Goal: Transaction & Acquisition: Purchase product/service

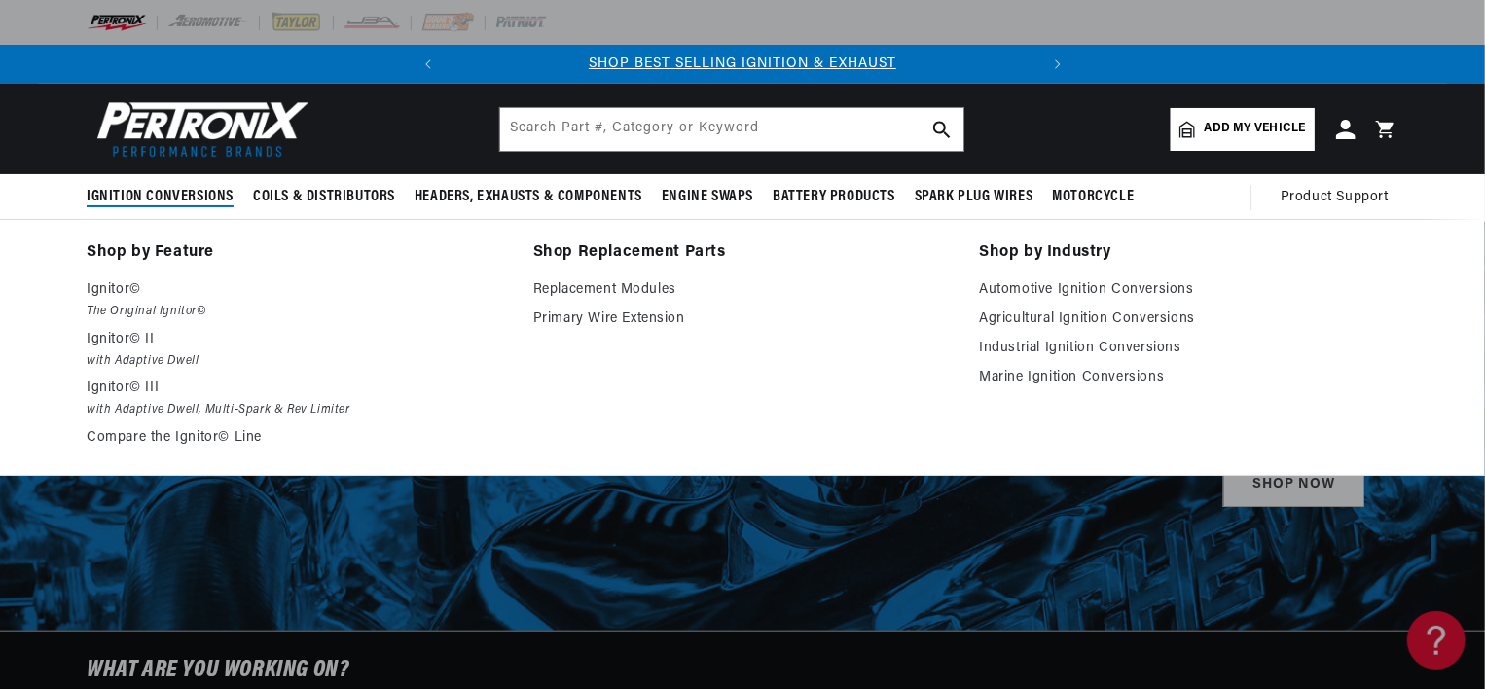
scroll to position [0, 590]
click at [184, 197] on span "Ignition Conversions" at bounding box center [160, 197] width 147 height 20
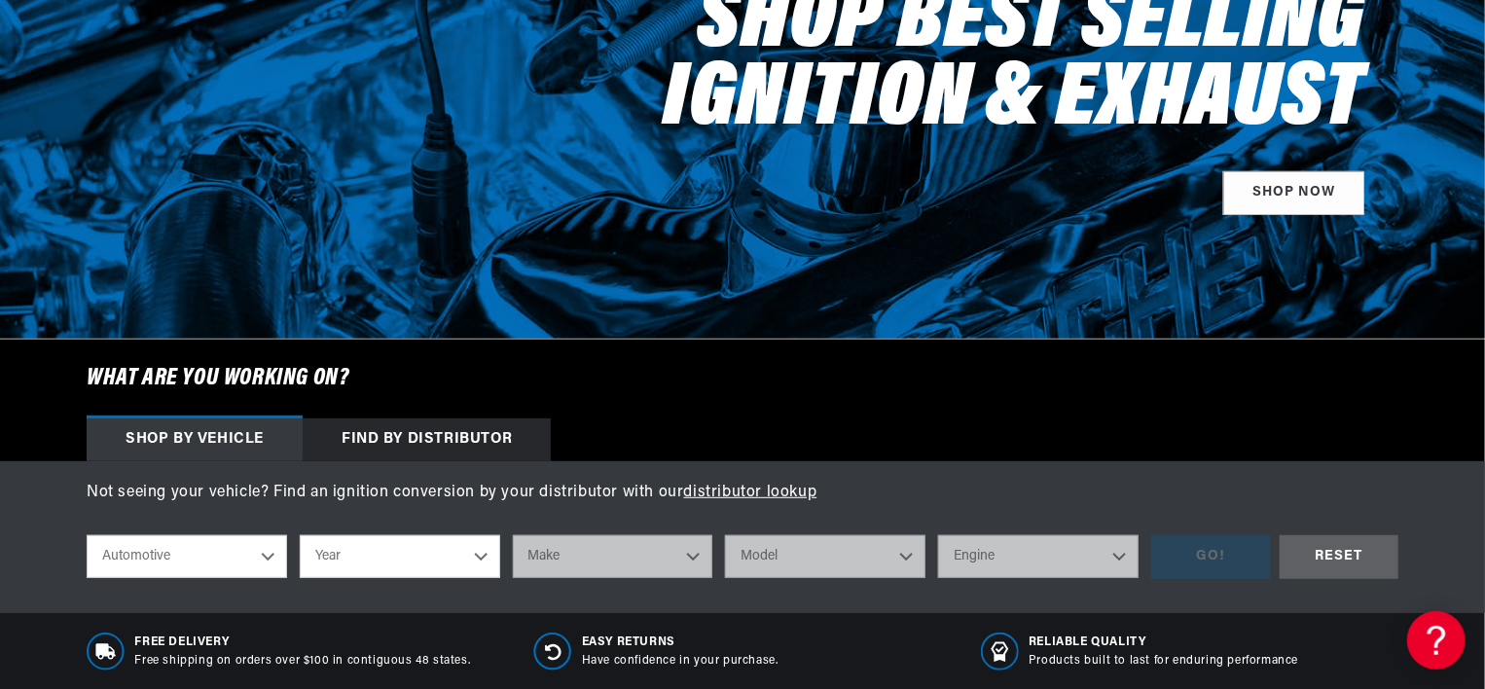
scroll to position [389, 0]
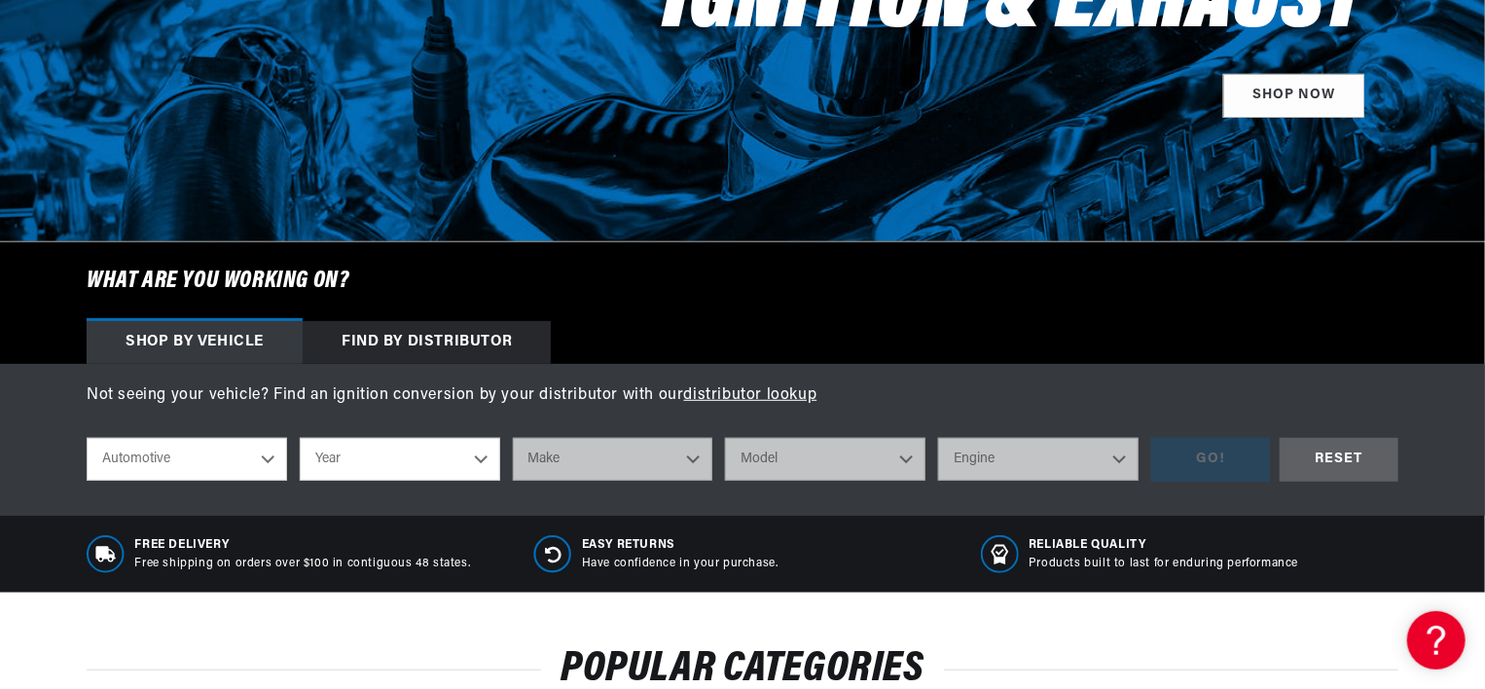
click at [266, 458] on select "Automotive Agricultural Industrial Marine Motorcycle" at bounding box center [187, 459] width 200 height 43
click at [87, 438] on select "Automotive Agricultural Industrial Marine Motorcycle" at bounding box center [187, 459] width 200 height 43
select select "Agricultural"
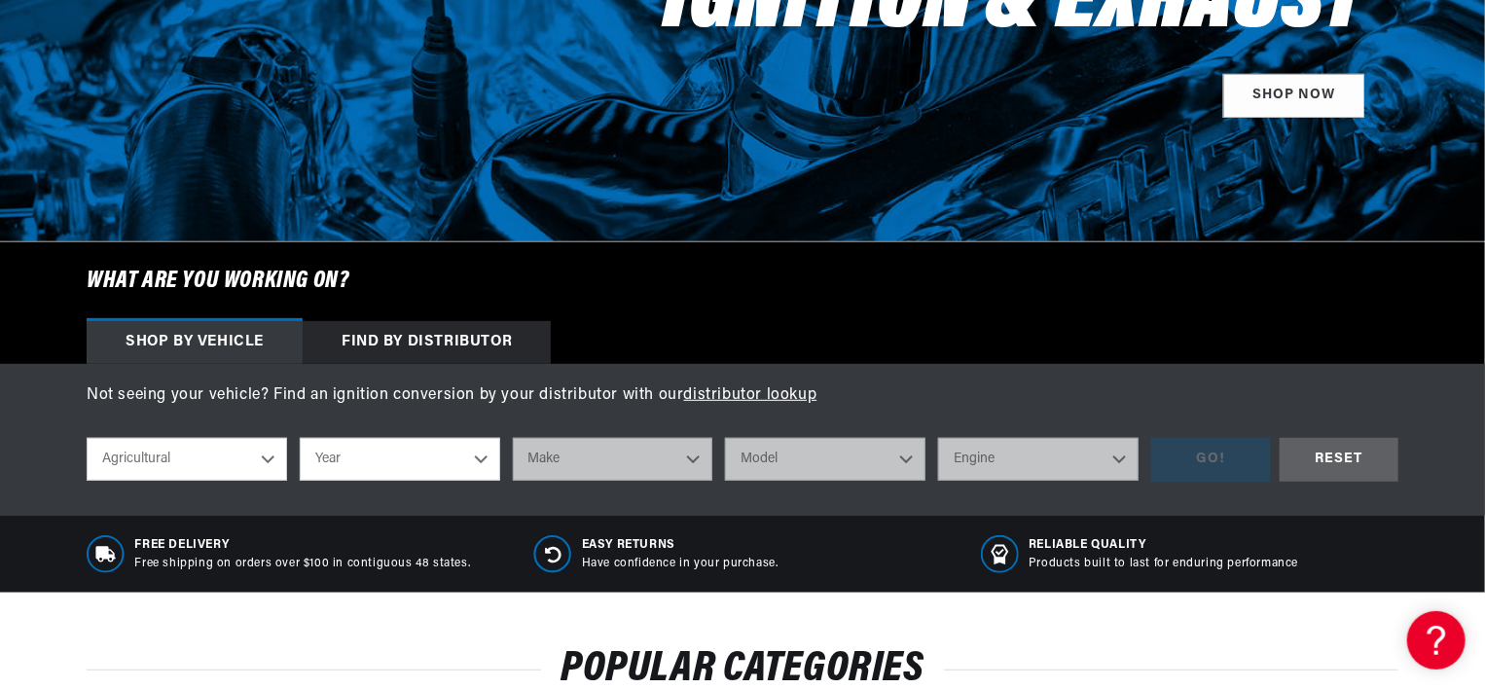
click at [479, 461] on select "Year 1970 1965 1964 1960 1959 1958 1957 1939 1938 1937" at bounding box center [400, 459] width 200 height 43
select select "1960"
click at [300, 438] on select "Year 1970 1965 1964 1960 1959 1958 1957 1939 1938 1937" at bounding box center [400, 459] width 200 height 43
select select "1960"
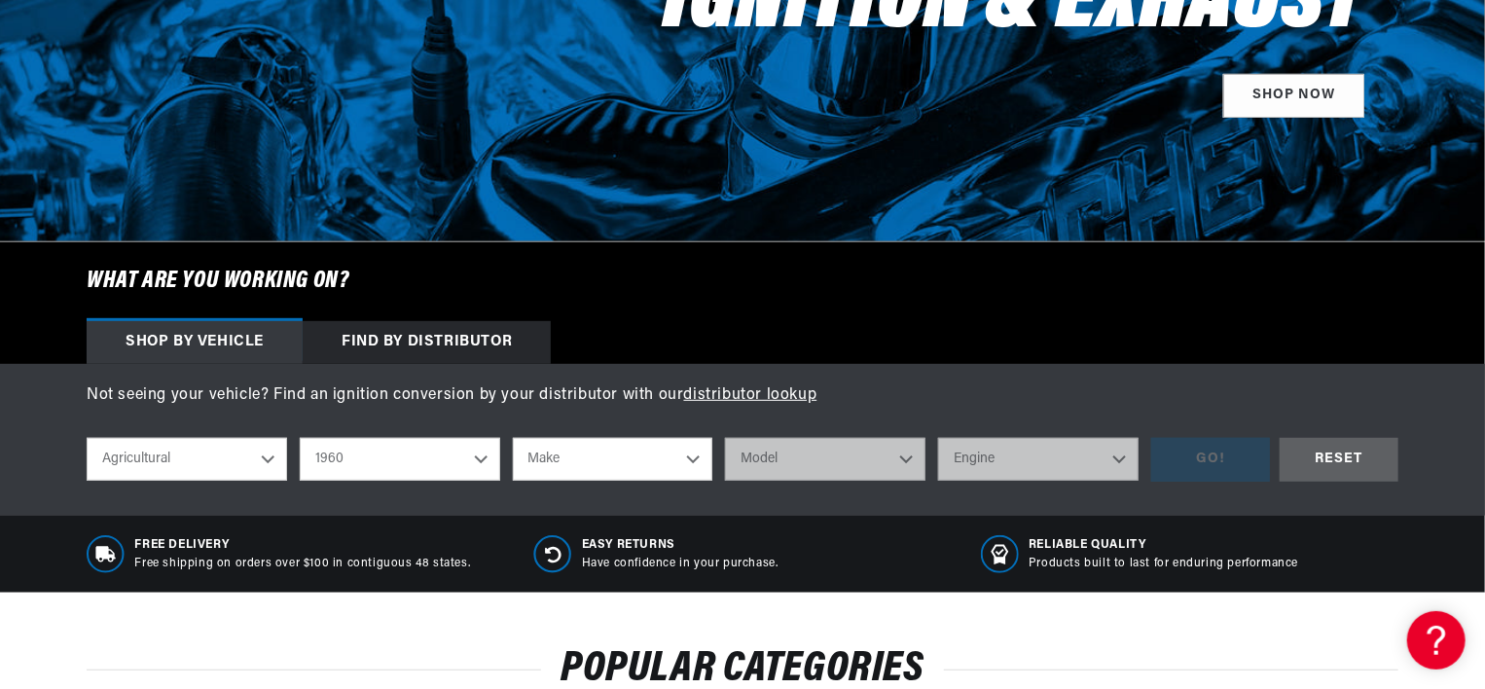
click at [694, 455] on select "Make John Bean" at bounding box center [613, 459] width 200 height 43
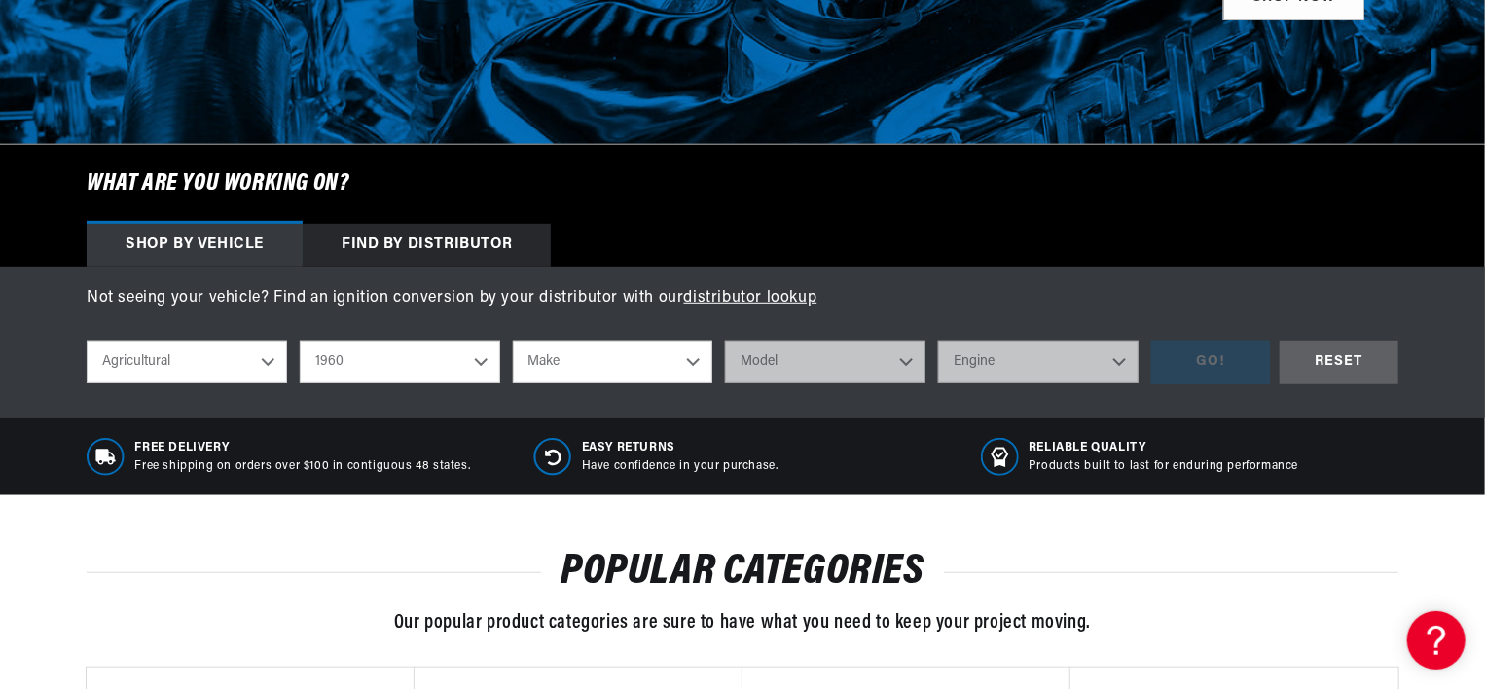
scroll to position [389, 0]
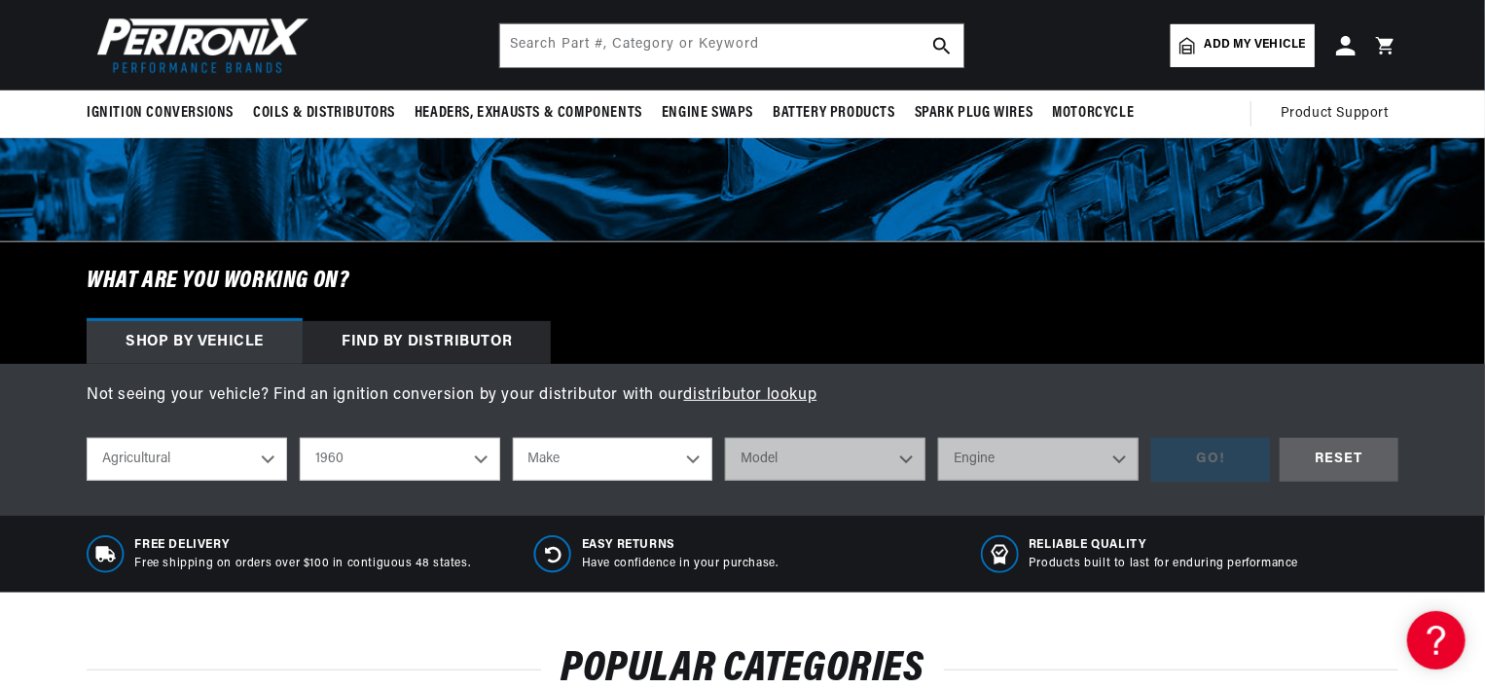
click at [743, 393] on link "distributor lookup" at bounding box center [750, 395] width 133 height 16
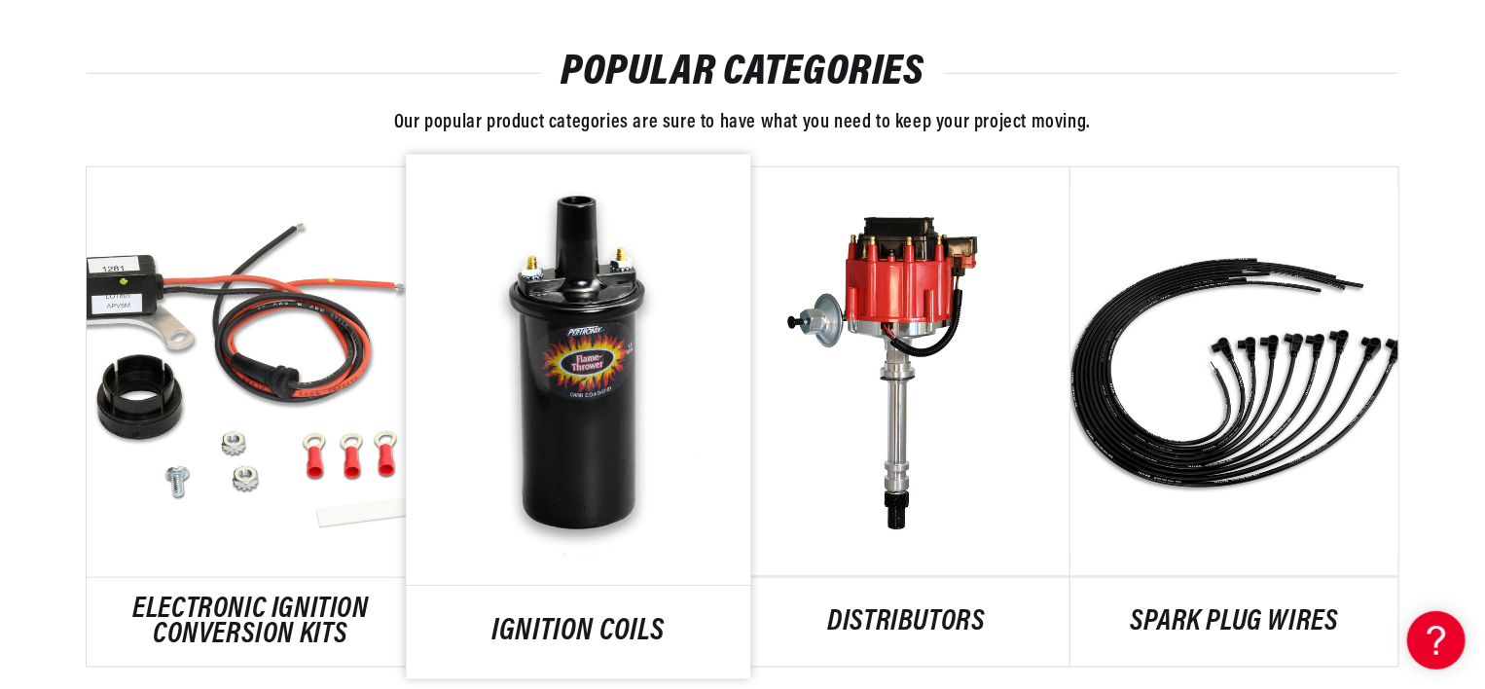
scroll to position [1070, 0]
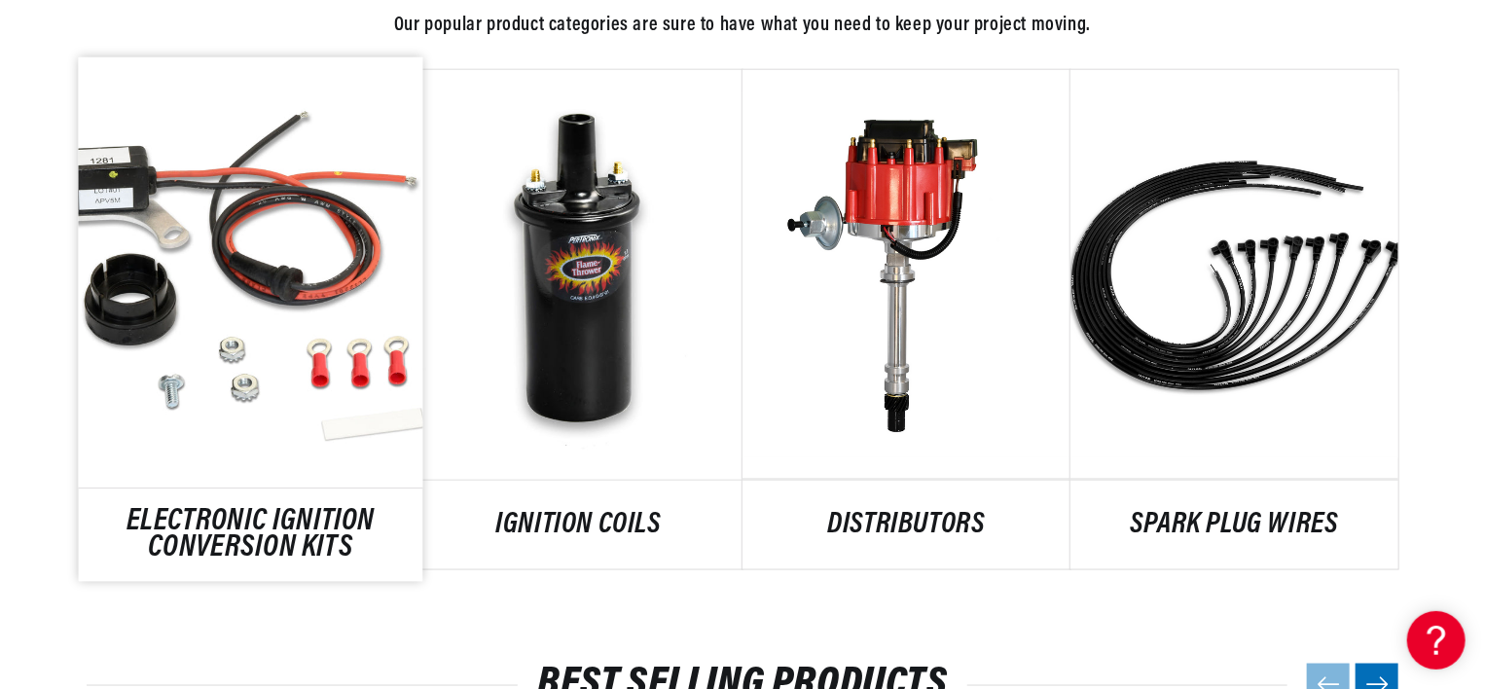
click at [312, 510] on link "ELECTRONIC IGNITION CONVERSION KITS" at bounding box center [251, 536] width 344 height 53
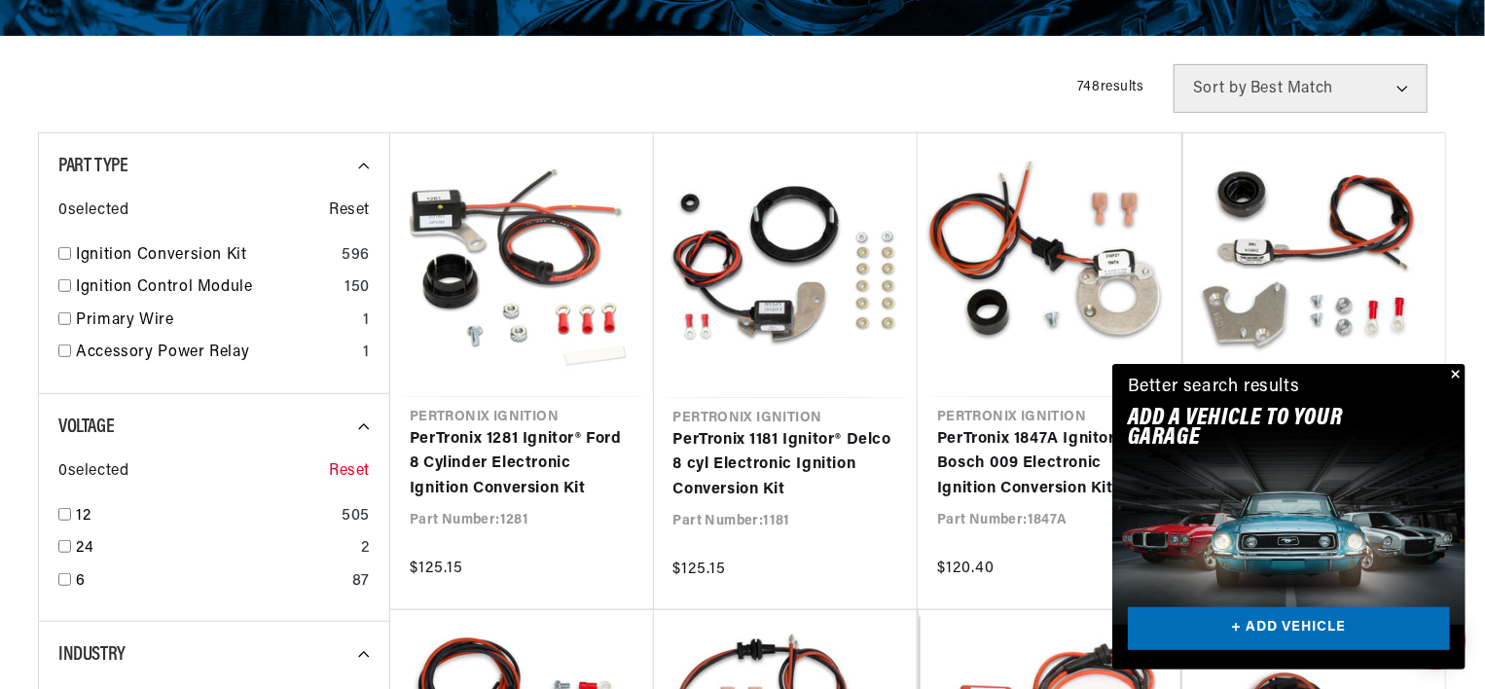
scroll to position [0, 590]
click at [1452, 374] on button "Close" at bounding box center [1453, 375] width 23 height 23
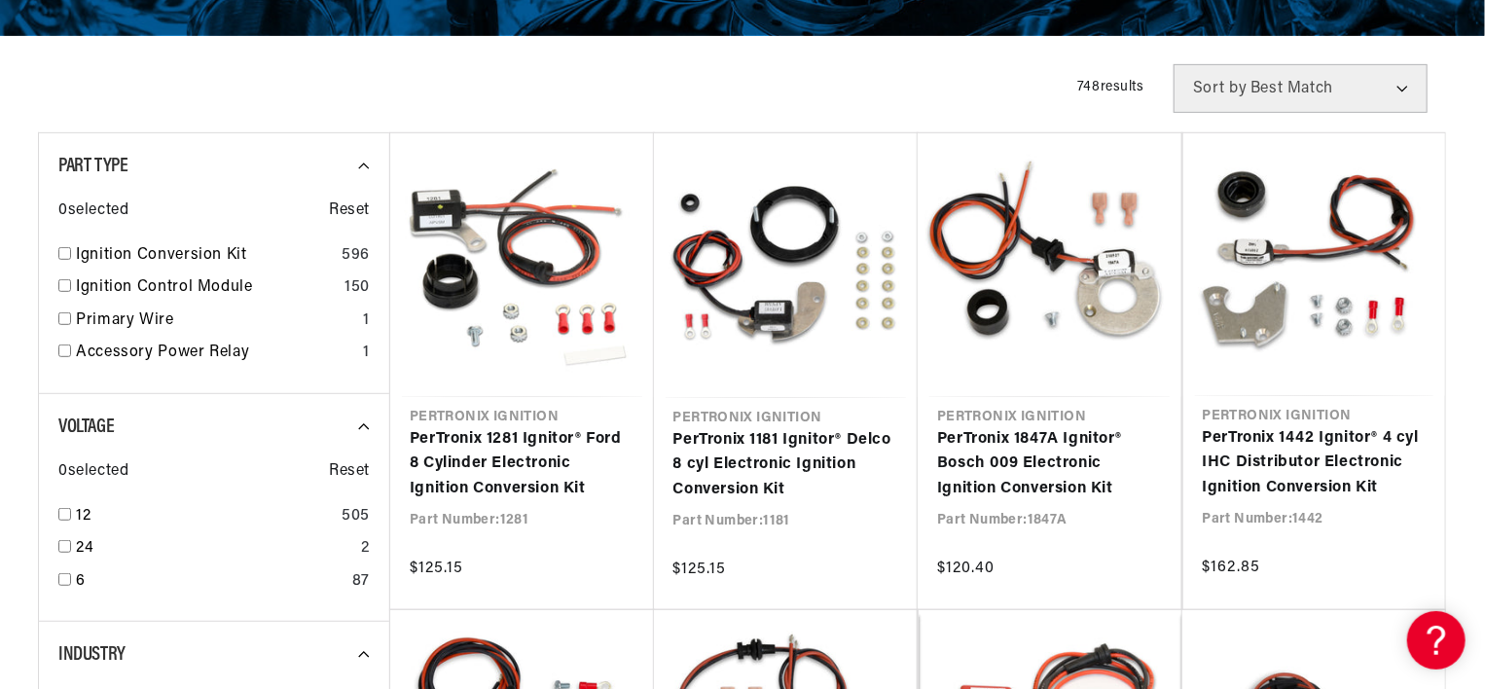
scroll to position [0, 0]
